Goal: Check status: Check status

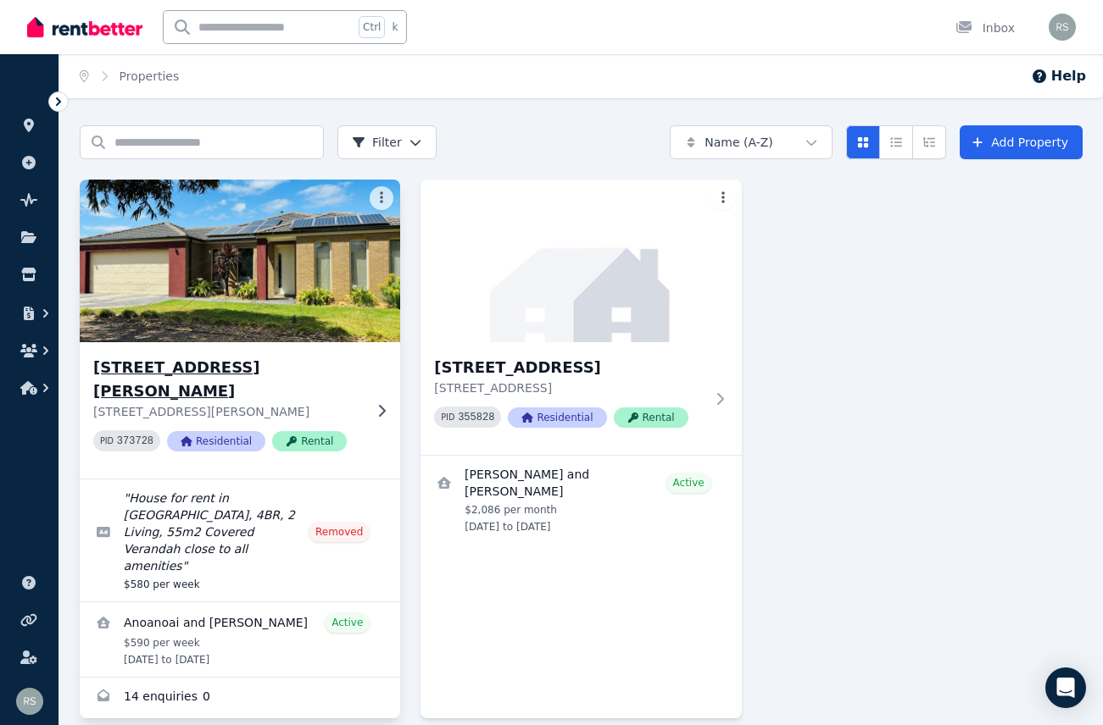
click at [198, 219] on img at bounding box center [240, 260] width 336 height 171
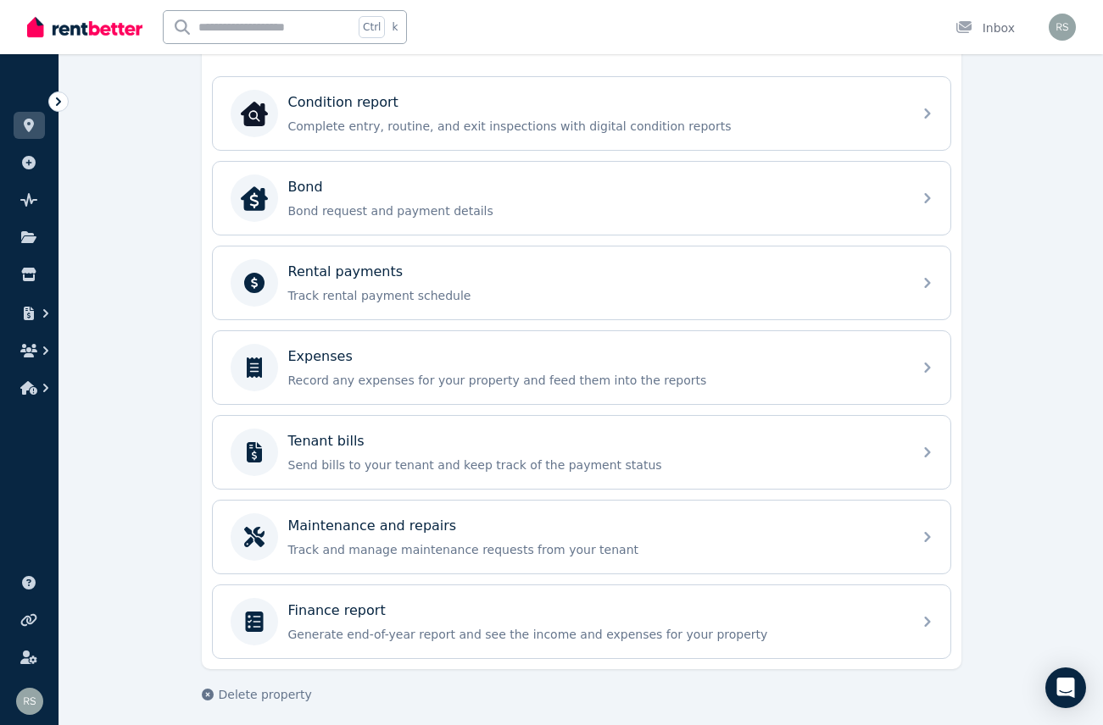
scroll to position [545, 0]
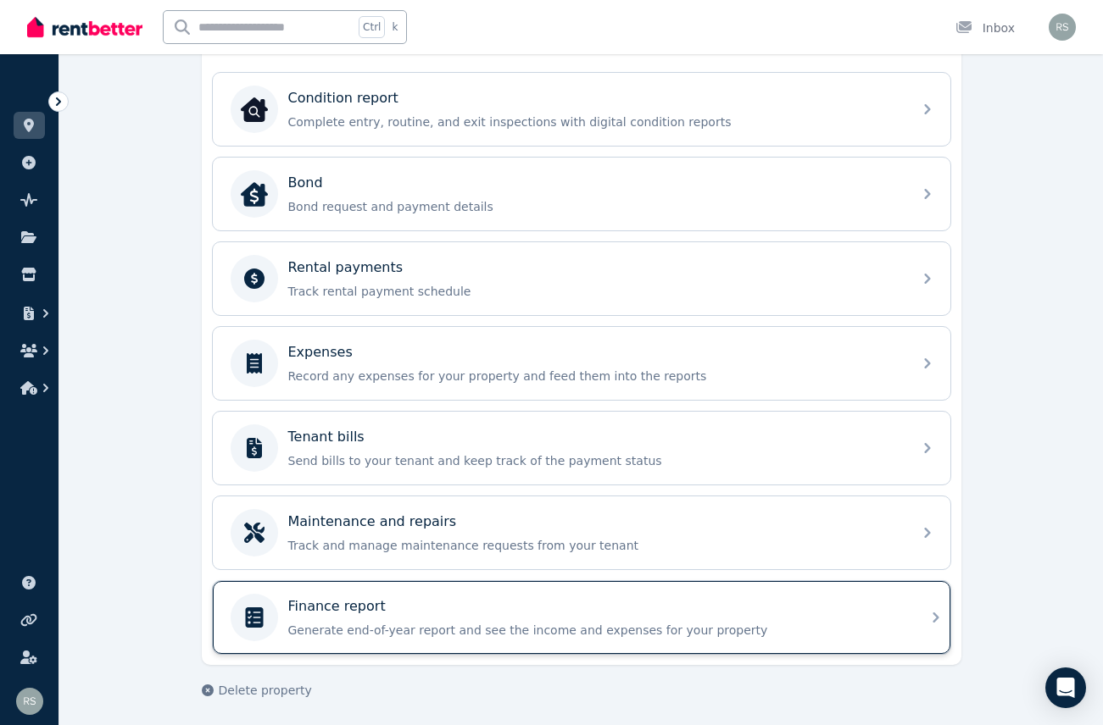
click at [359, 219] on p "Finance report" at bounding box center [336, 607] width 97 height 20
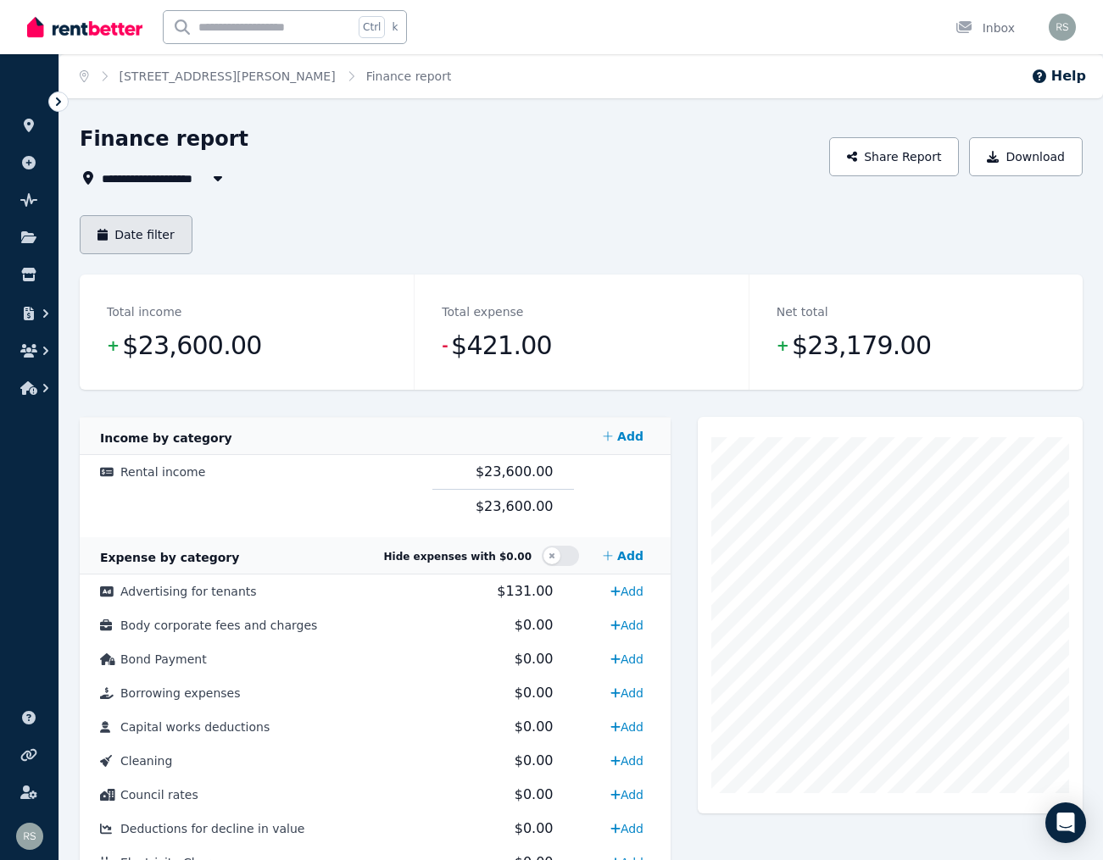
click at [158, 219] on button "Date filter" at bounding box center [136, 234] width 113 height 39
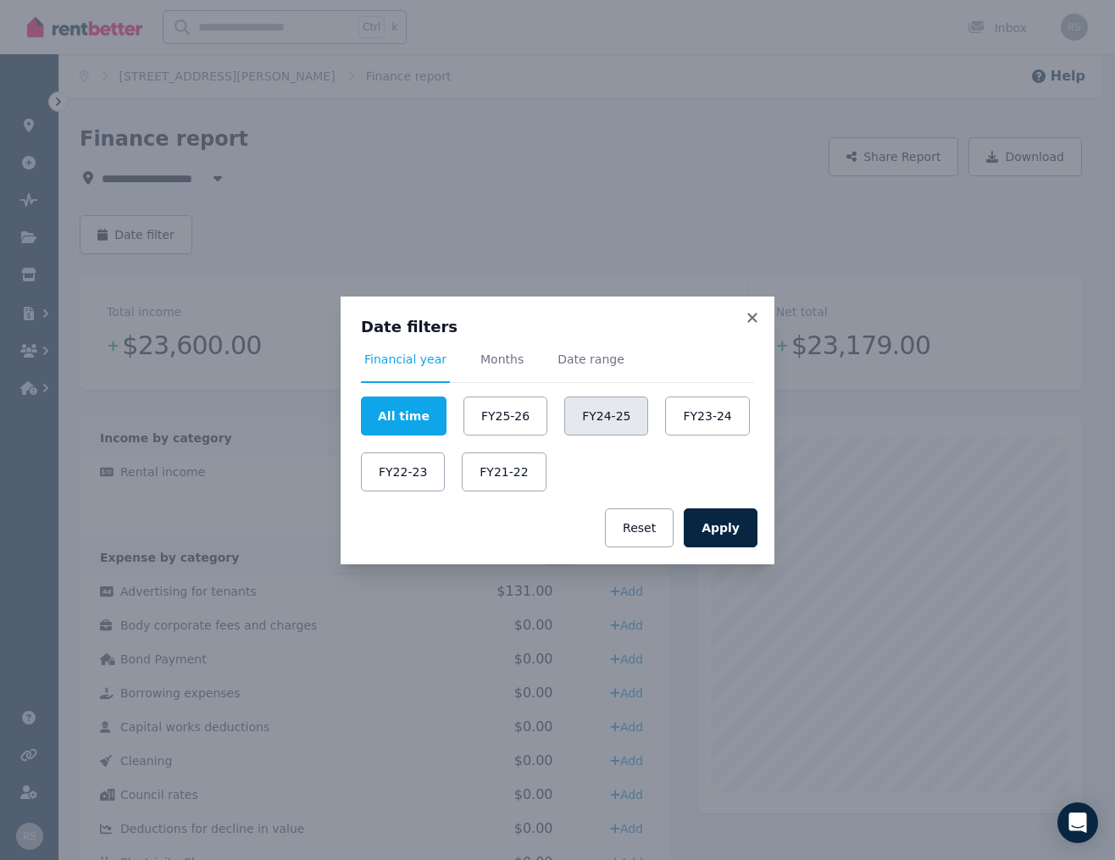
click at [571, 219] on button "FY24-25" at bounding box center [606, 416] width 84 height 39
click at [718, 219] on button "Apply" at bounding box center [721, 528] width 74 height 39
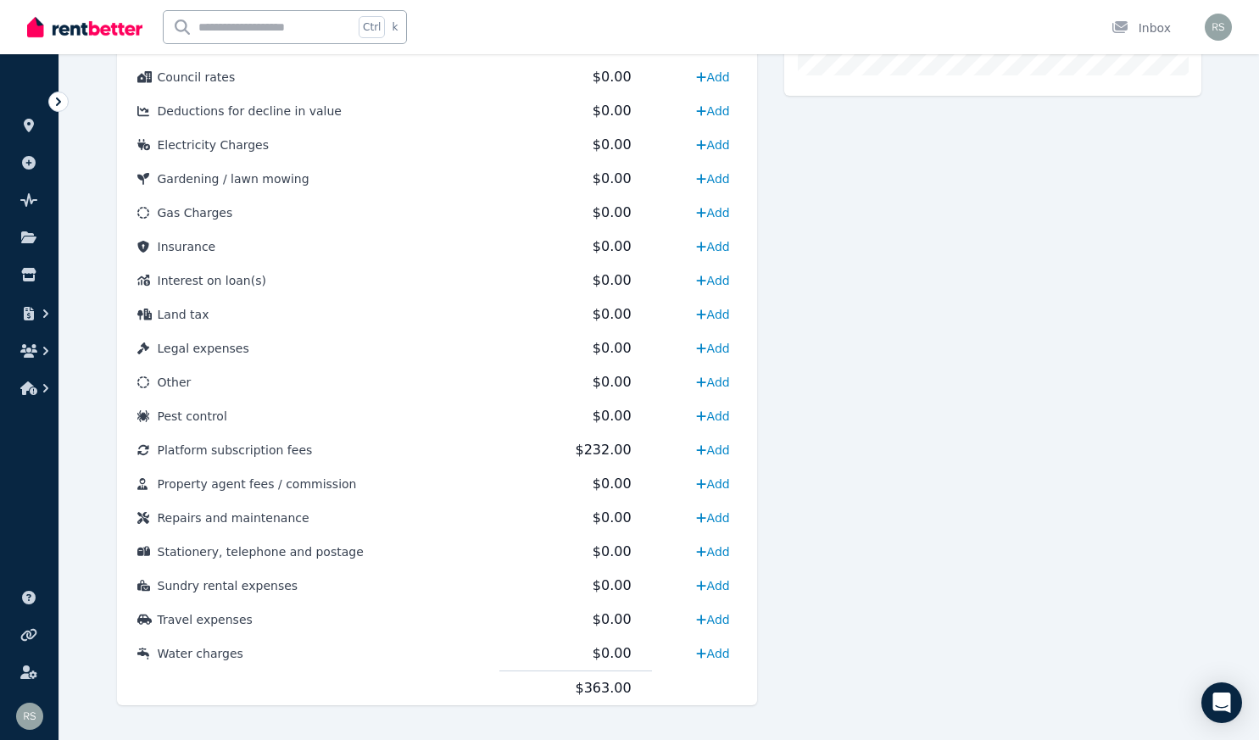
scroll to position [741, 0]
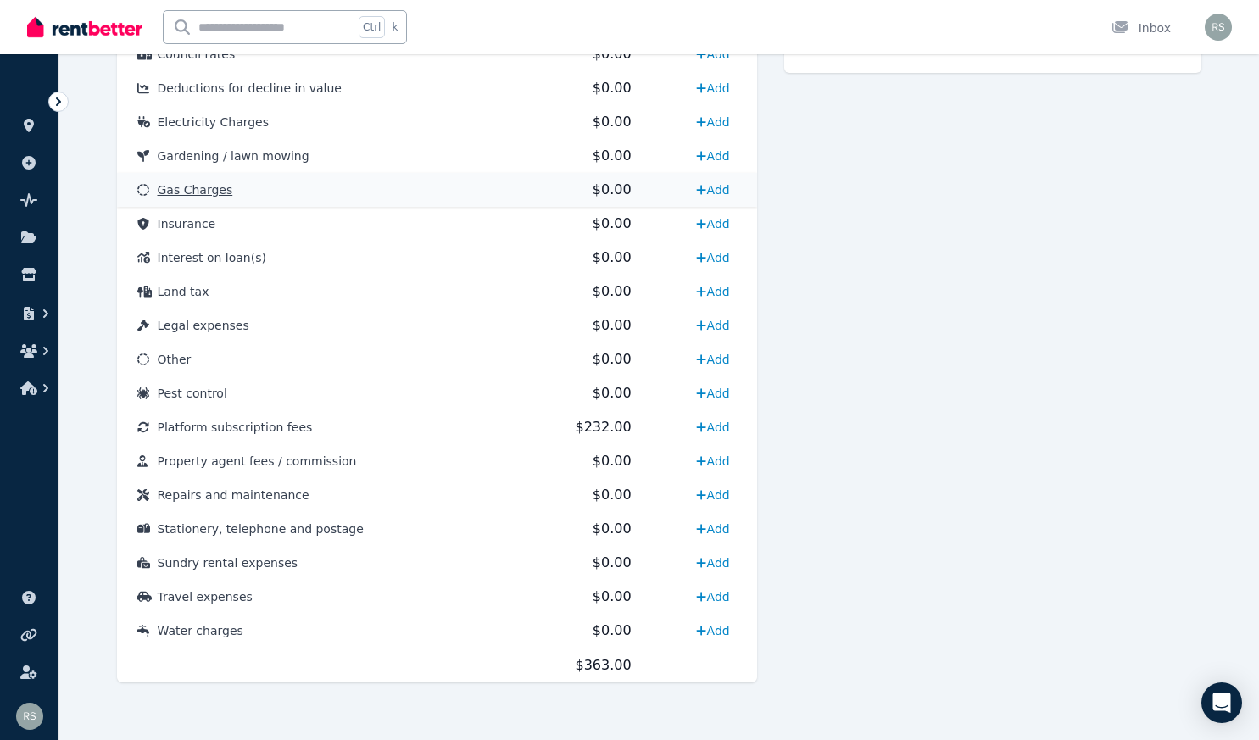
drag, startPoint x: 557, startPoint y: 170, endPoint x: 550, endPoint y: 190, distance: 20.6
click at [557, 170] on td "$0.00" at bounding box center [575, 156] width 153 height 34
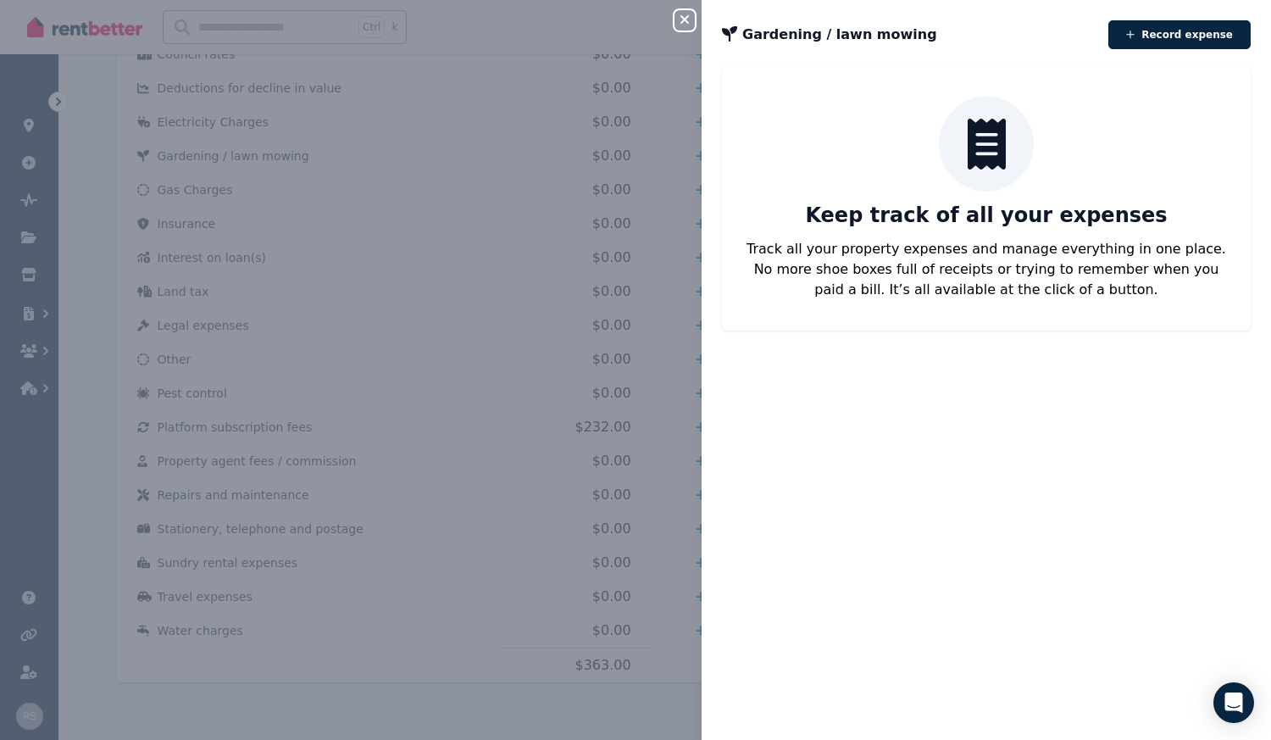
click at [391, 219] on div "Close panel Gardening / lawn mowing Record expense Keep track of all your expen…" at bounding box center [635, 370] width 1271 height 740
